Goal: Information Seeking & Learning: Learn about a topic

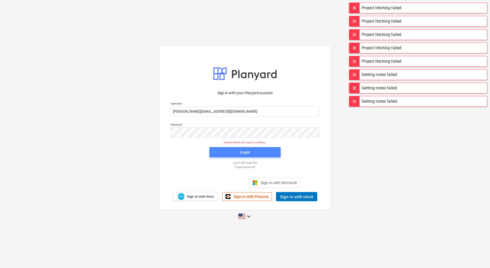
click at [258, 156] on button "Login" at bounding box center [244, 152] width 71 height 10
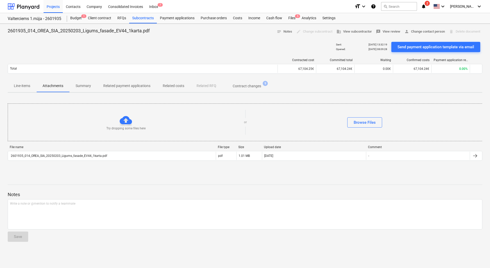
click at [47, 177] on div "2601935_014_OREA_SIA_20250203_Ligums_fasade_EV44_1karta.pdf notes Notes edit Ch…" at bounding box center [245, 146] width 490 height 244
click at [104, 181] on div "Notes Write a note or @mention to notify a teammate ﻿ Save" at bounding box center [245, 212] width 475 height 68
click at [241, 178] on div at bounding box center [245, 180] width 475 height 4
click at [123, 180] on div at bounding box center [245, 180] width 475 height 4
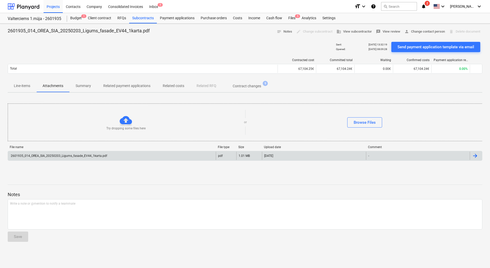
click at [79, 154] on div "2601935_014_OREA_SIA_20250203_Ligums_fasade_EV44_1karta.pdf" at bounding box center [58, 156] width 97 height 4
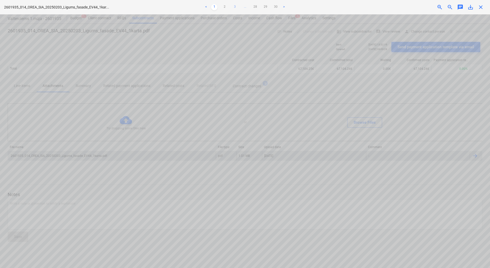
click at [233, 6] on link "3" at bounding box center [235, 7] width 6 height 6
click at [239, 6] on link "4" at bounding box center [240, 7] width 6 height 6
click at [244, 7] on link "5" at bounding box center [245, 7] width 6 height 6
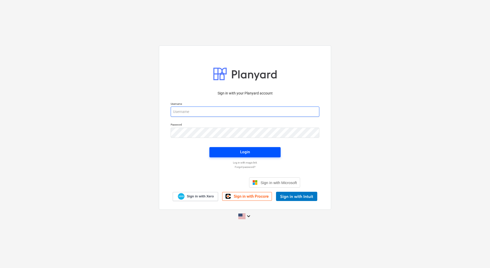
type input "[PERSON_NAME][EMAIL_ADDRESS][PERSON_NAME][DOMAIN_NAME]"
click at [247, 152] on div "Login" at bounding box center [245, 151] width 10 height 7
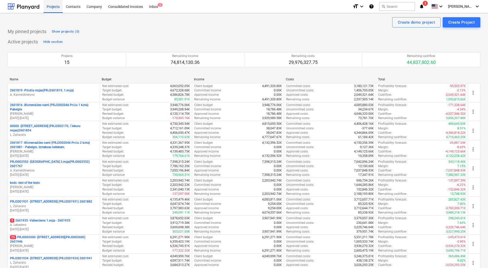
click at [55, 9] on div "Projects" at bounding box center [53, 6] width 19 height 13
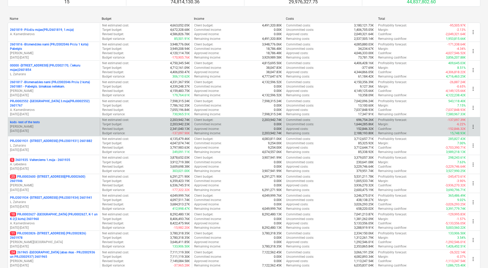
scroll to position [140, 0]
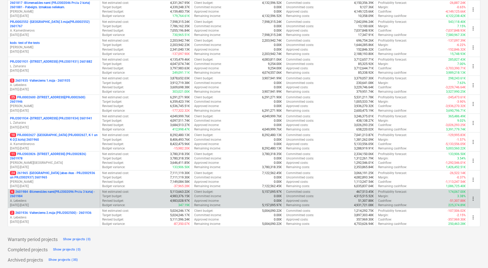
click at [78, 192] on p "6 2601984 - Blūmendāles nami(PRJ2002096 Prūšu 3 kārta) - 2601984" at bounding box center [54, 193] width 88 height 9
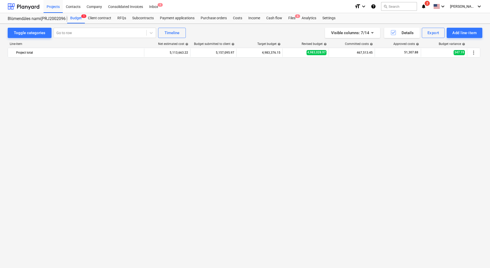
scroll to position [589, 0]
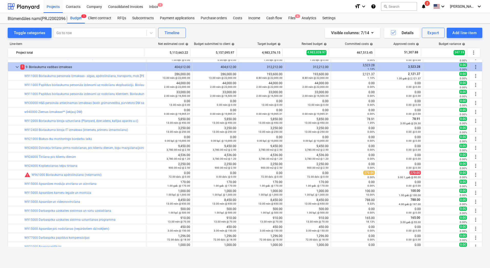
click at [234, 32] on div "Toggle categories Go to row Timeline Visible columns : 7/14 Details Export Add …" at bounding box center [245, 33] width 475 height 10
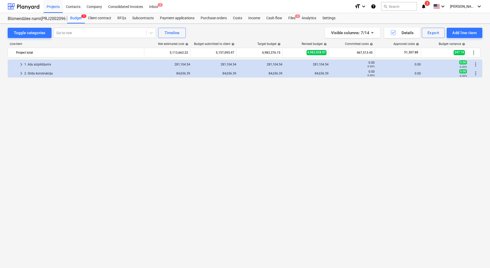
scroll to position [0, 0]
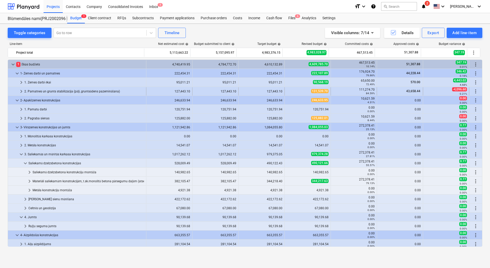
click at [58, 91] on div "2. Pamatnes un grunts stabilizācija (pāļi, gruntsūdens pazemināšana)" at bounding box center [84, 91] width 120 height 8
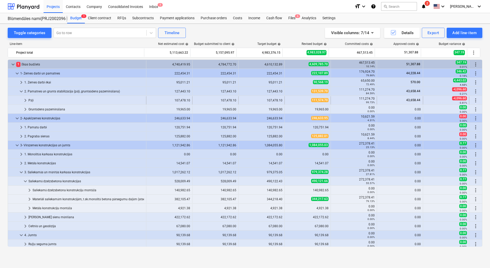
click at [48, 100] on div "Pāļi" at bounding box center [86, 100] width 116 height 8
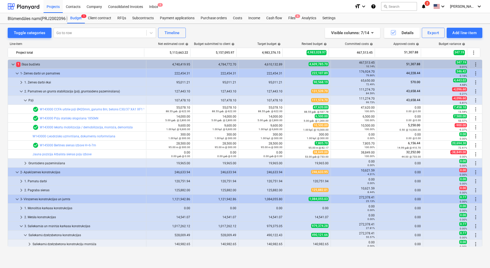
click at [6, 158] on div "Toggle categories Go to row Timeline Visible columns : 7/14 Details Export Add …" at bounding box center [245, 140] width 490 height 233
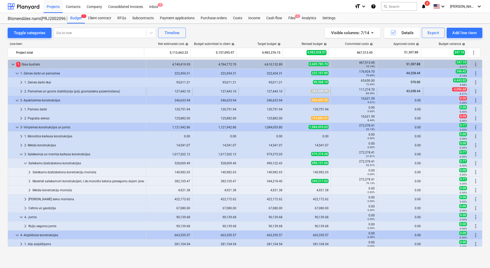
copy span "131,539.70"
drag, startPoint x: 310, startPoint y: 92, endPoint x: 326, endPoint y: 92, distance: 16.1
click at [326, 92] on span "131,539.70" at bounding box center [319, 91] width 17 height 4
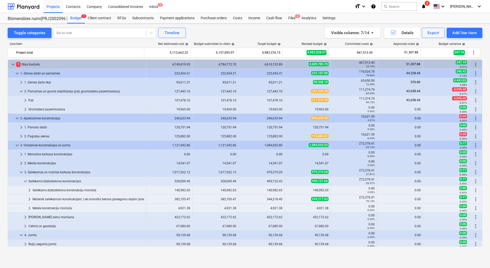
click at [326, 92] on span "131,539.70" at bounding box center [319, 91] width 17 height 4
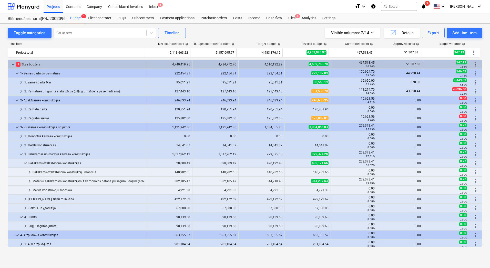
click at [5, 144] on div "Toggle categories Go to row Timeline Visible columns : 7/14 Details Export Add …" at bounding box center [245, 140] width 490 height 233
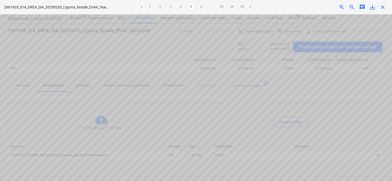
scroll to position [130, 51]
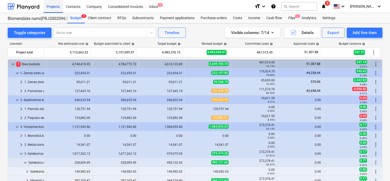
click at [58, 5] on div "Projects" at bounding box center [53, 6] width 19 height 13
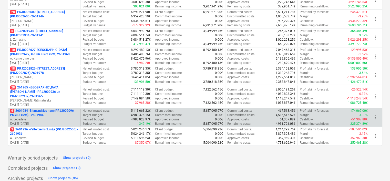
scroll to position [229, 0]
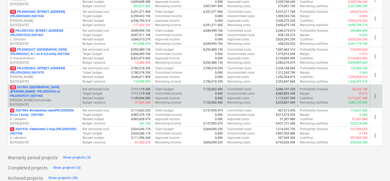
click at [44, 86] on p "28 261965 - [GEOGRAPHIC_DATA] ([PERSON_NAME] - PRJ2002936 un PRJ2002937) 2601965" at bounding box center [44, 91] width 68 height 13
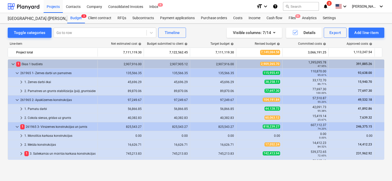
scroll to position [103, 0]
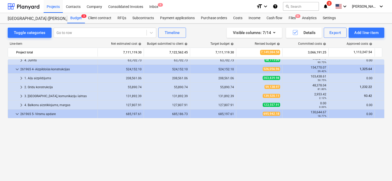
click at [40, 56] on div "1 3. Saliekamās un mūrētās karkasa konstrukcijas" at bounding box center [59, 51] width 71 height 8
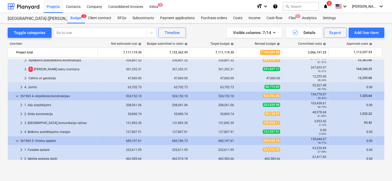
scroll to position [51, 0]
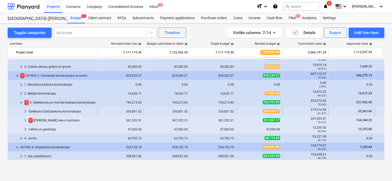
click at [52, 112] on div "Saliekamā dzelzsbetona konstrukcijas" at bounding box center [61, 112] width 67 height 8
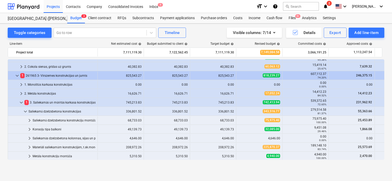
scroll to position [103, 0]
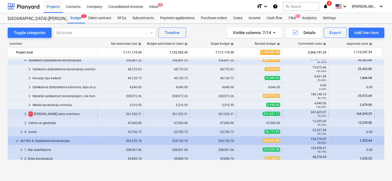
click at [45, 114] on div "1 Nesošo sienu mūrēšana" at bounding box center [61, 114] width 67 height 8
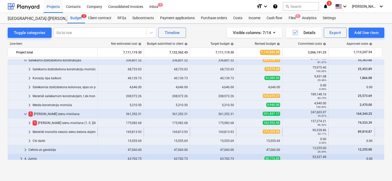
scroll to position [128, 0]
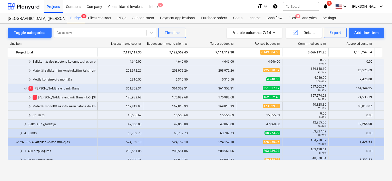
click at [30, 107] on span "keyboard_arrow_right" at bounding box center [29, 107] width 6 height 6
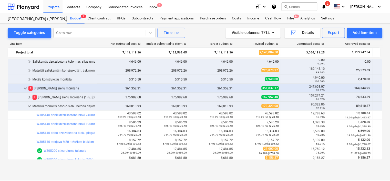
scroll to position [179, 0]
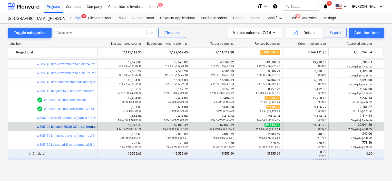
click at [60, 126] on link "W305100 betons C25/30, XC1, fr.2-8mm, ar plastifikatoru (k=1,15) ar piegādi un …" at bounding box center [99, 127] width 125 height 4
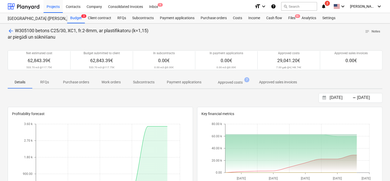
click at [235, 82] on p "Approved costs" at bounding box center [230, 82] width 25 height 5
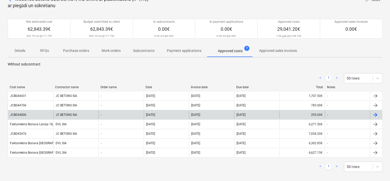
scroll to position [51, 0]
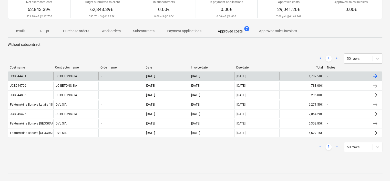
click at [32, 75] on div "JCB044431" at bounding box center [30, 76] width 45 height 8
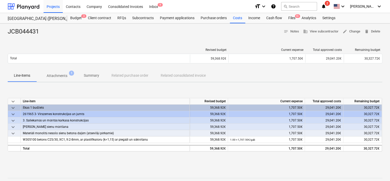
click at [55, 74] on p "Attachments" at bounding box center [57, 75] width 21 height 5
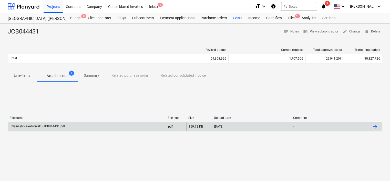
click at [64, 130] on div "Rēķins (lv - elektroniski) JCB044431.pdf" at bounding box center [87, 127] width 158 height 8
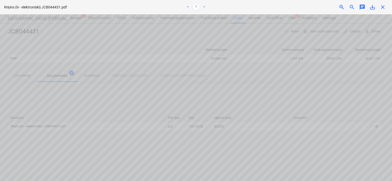
scroll to position [231, 51]
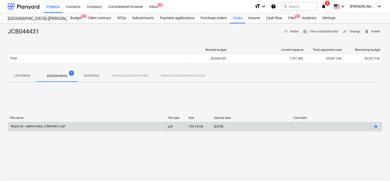
click at [52, 123] on div "Rēķins (lv - elektroniski) JCB044431.pdf" at bounding box center [87, 127] width 158 height 8
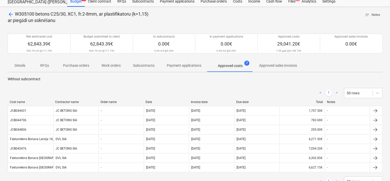
scroll to position [26, 0]
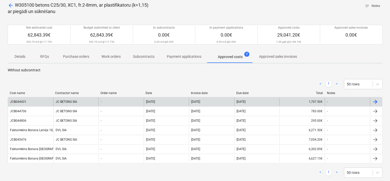
click at [62, 99] on div "JC BETONS SIA" at bounding box center [75, 102] width 45 height 8
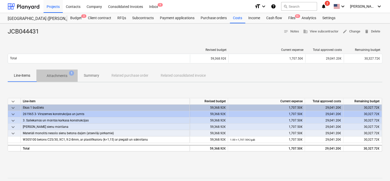
click at [59, 78] on p "Attachments" at bounding box center [57, 75] width 21 height 5
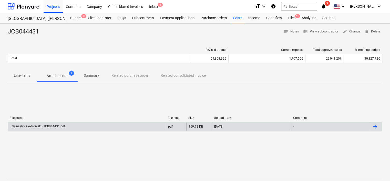
click at [67, 129] on div "Rēķins (lv - elektroniski) JCB044431.pdf" at bounding box center [87, 127] width 158 height 8
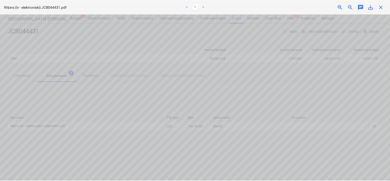
scroll to position [128, 0]
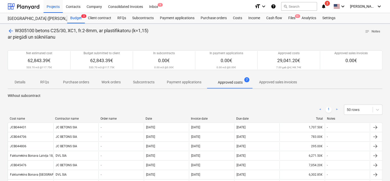
scroll to position [26, 0]
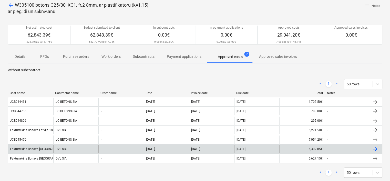
click at [25, 148] on div "Fakturrekins Bonava Latvija 08,09,2025-Nicgales iela.pdf" at bounding box center [65, 150] width 110 height 4
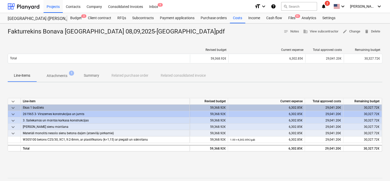
click at [62, 74] on p "Attachments" at bounding box center [57, 75] width 21 height 5
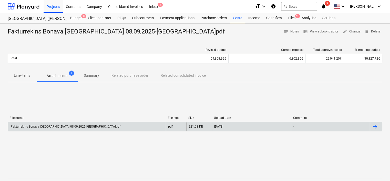
click at [78, 128] on div "Fakturrekins Bonava Latvija 08,09,2025-Nicgales iela.pdf" at bounding box center [65, 127] width 110 height 4
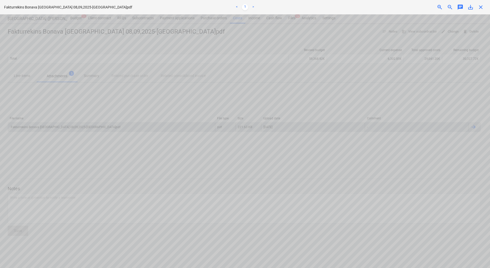
scroll to position [333, 8]
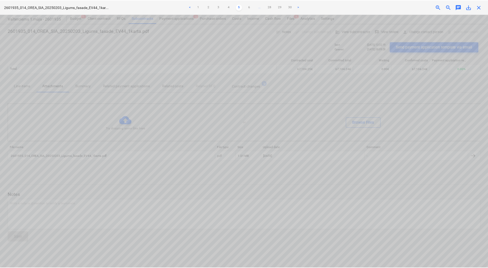
scroll to position [130, 9]
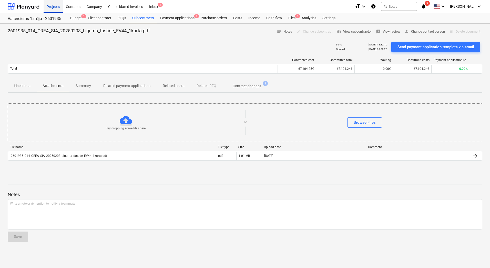
click at [49, 7] on div "Projects" at bounding box center [53, 6] width 19 height 13
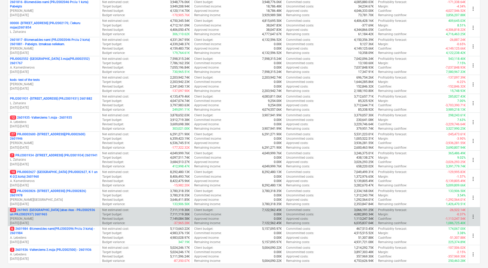
scroll to position [140, 0]
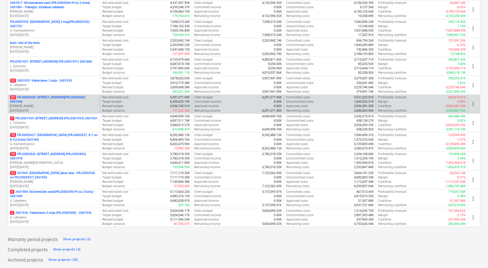
click at [49, 97] on p "27 PRJ0002600 - [STREET_ADDRESS](PRJ0002600) 2601946" at bounding box center [54, 99] width 88 height 9
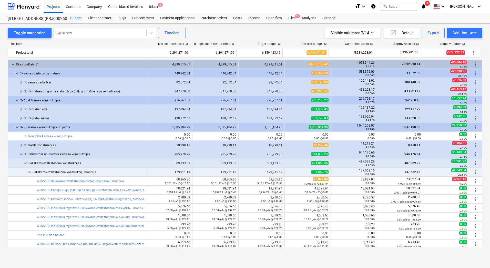
click at [224, 11] on div "Projects Contacts Company Consolidated Invoices Inbox 9" at bounding box center [197, 6] width 307 height 13
click at [2, 201] on div "Toggle categories Go to row Timeline Visible columns : 7/14 Details Export Add …" at bounding box center [245, 140] width 490 height 233
click at [256, 34] on div "Visible columns : 7/14 Details Export Add line-item" at bounding box center [369, 33] width 226 height 10
click at [130, 43] on div "Line-item" at bounding box center [76, 44] width 137 height 4
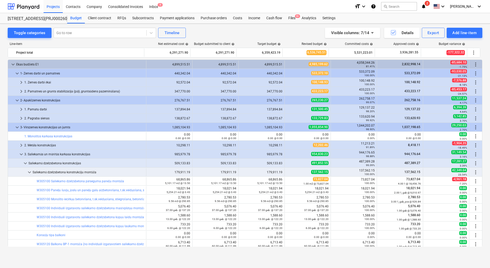
scroll to position [51, 0]
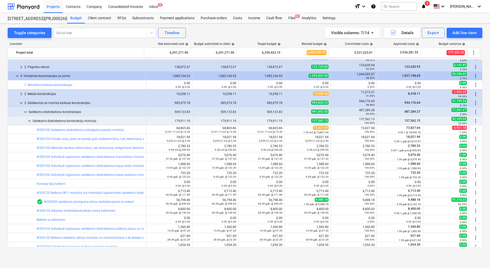
click at [135, 43] on div "Line-item" at bounding box center [76, 44] width 137 height 4
click at [204, 36] on div "Toggle categories Go to row Timeline Visible columns : 7/14 Details Export Add …" at bounding box center [245, 33] width 475 height 10
